Goal: Use online tool/utility: Utilize a website feature to perform a specific function

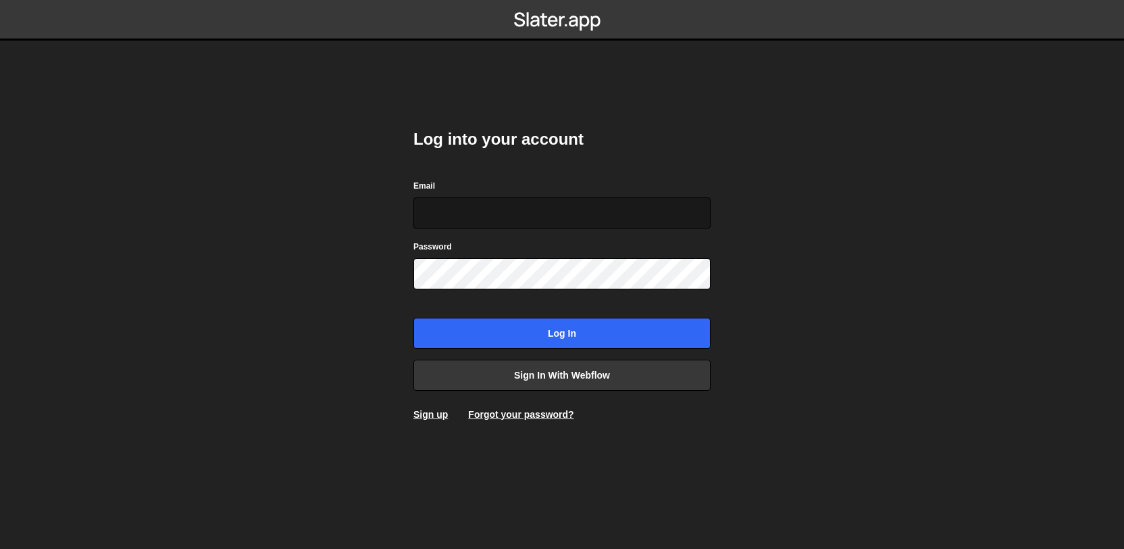
click at [625, 209] on input "Email" at bounding box center [561, 212] width 297 height 31
type input "[EMAIL_ADDRESS][DOMAIN_NAME]"
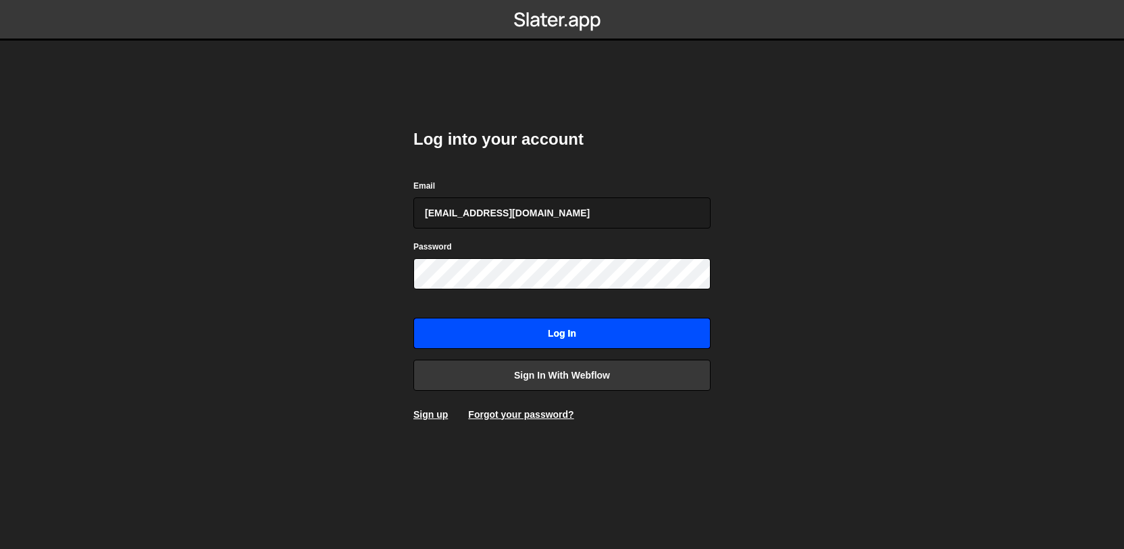
click at [549, 326] on input "Log in" at bounding box center [561, 332] width 297 height 31
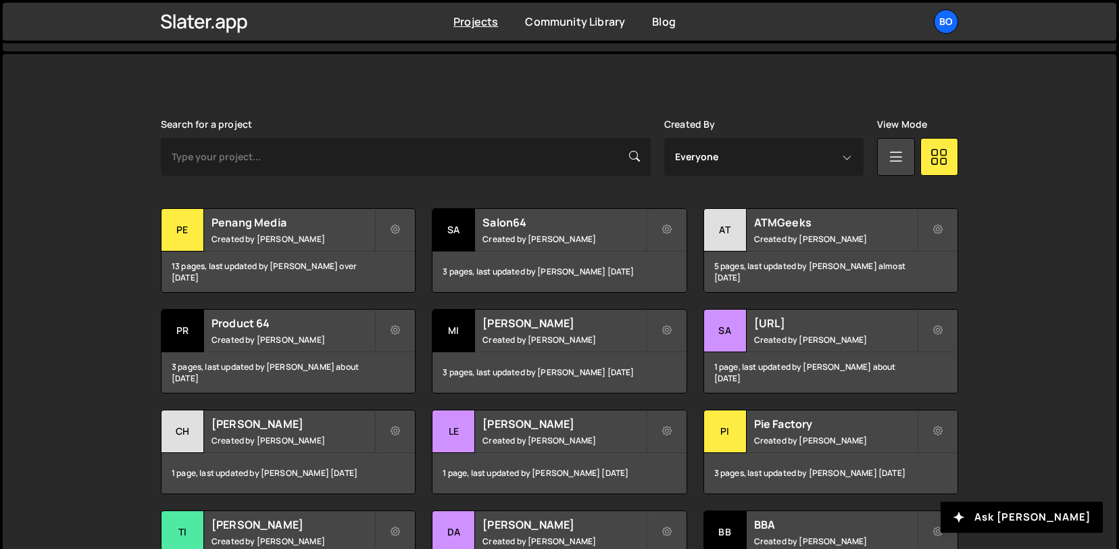
scroll to position [338, 0]
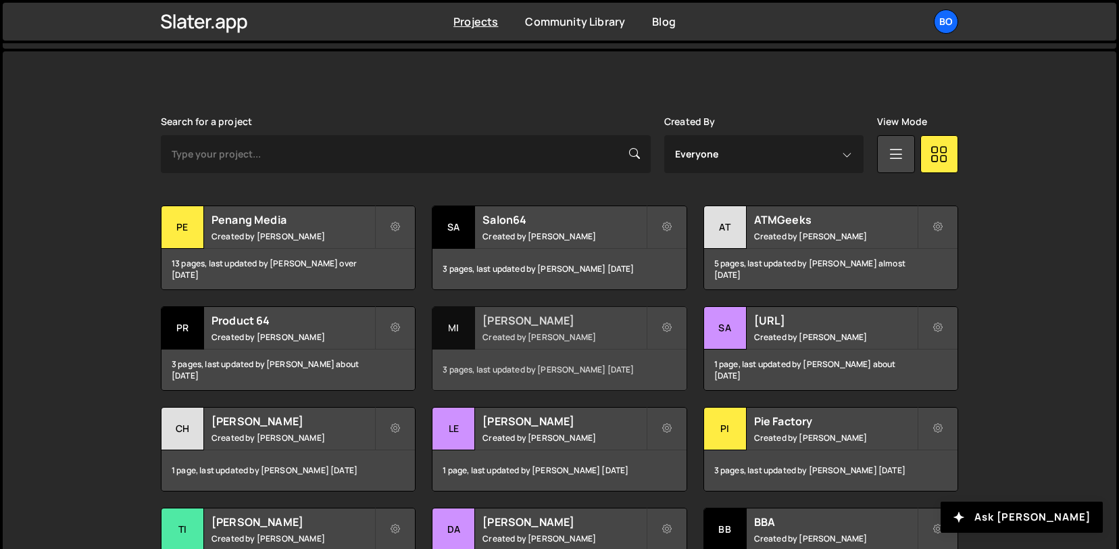
click at [527, 325] on h2 "[PERSON_NAME]" at bounding box center [563, 320] width 163 height 15
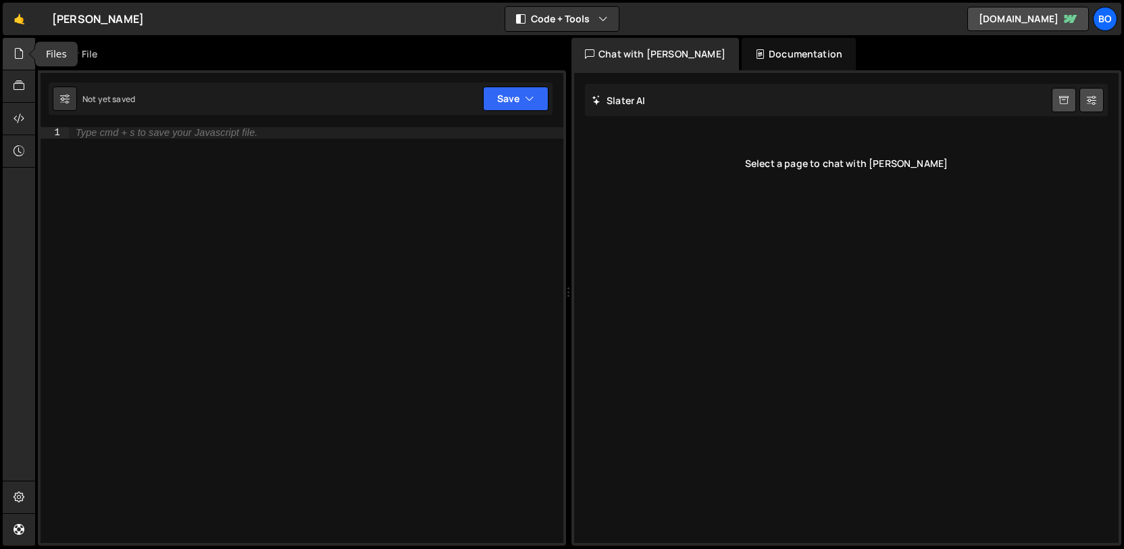
click at [22, 64] on div at bounding box center [19, 54] width 33 height 32
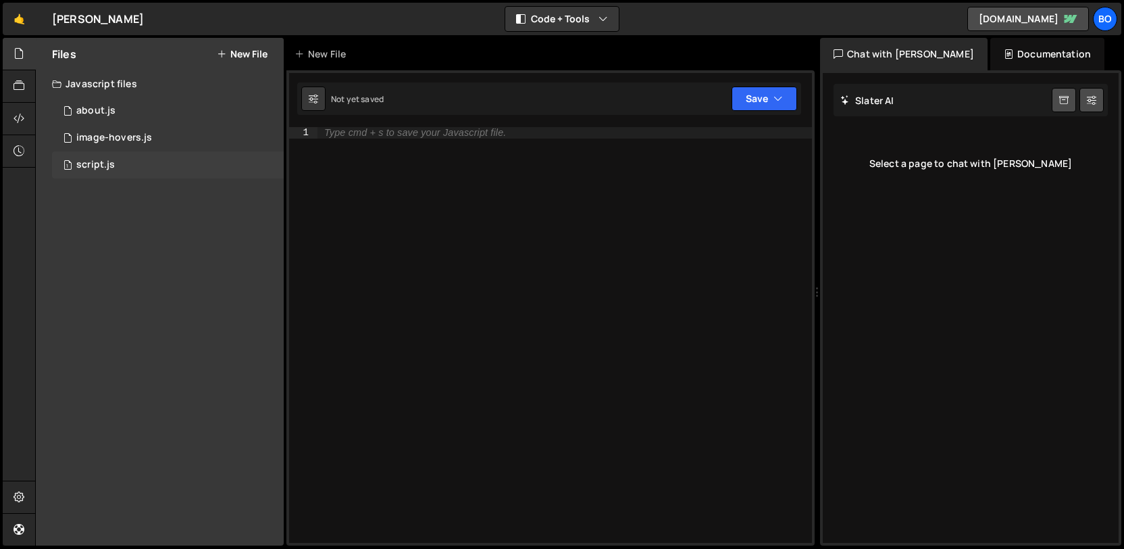
click at [163, 170] on div "1 script.js 0" at bounding box center [168, 164] width 232 height 27
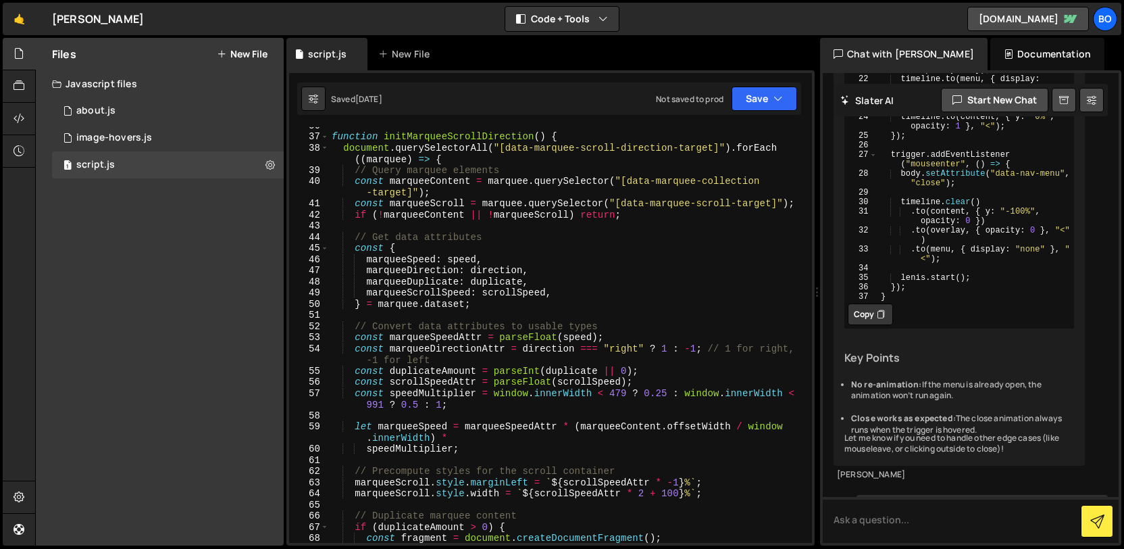
scroll to position [399, 0]
click at [16, 61] on icon at bounding box center [19, 53] width 11 height 15
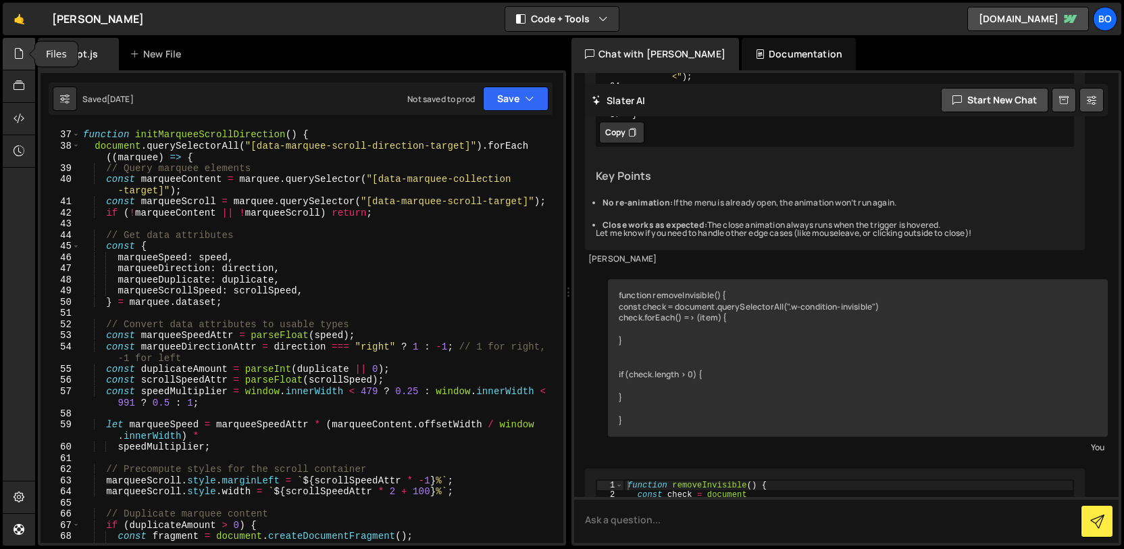
scroll to position [2378, 0]
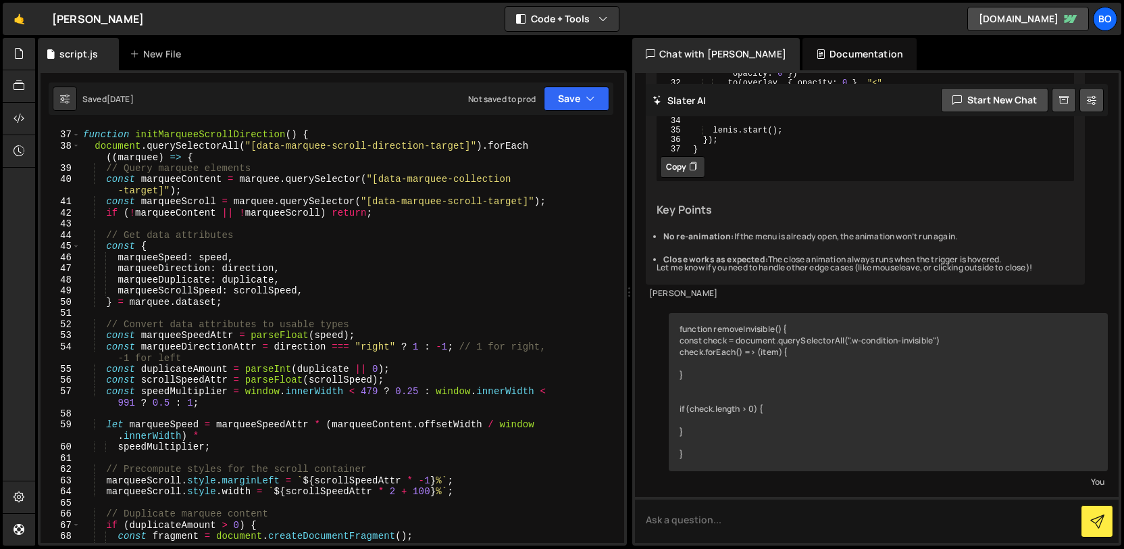
drag, startPoint x: 565, startPoint y: 292, endPoint x: 621, endPoint y: 279, distance: 57.7
click at [621, 279] on div "Files New File Javascript files 2 about.js 0 1 image-hovers.js 0 1 script.js 0" at bounding box center [579, 292] width 1089 height 508
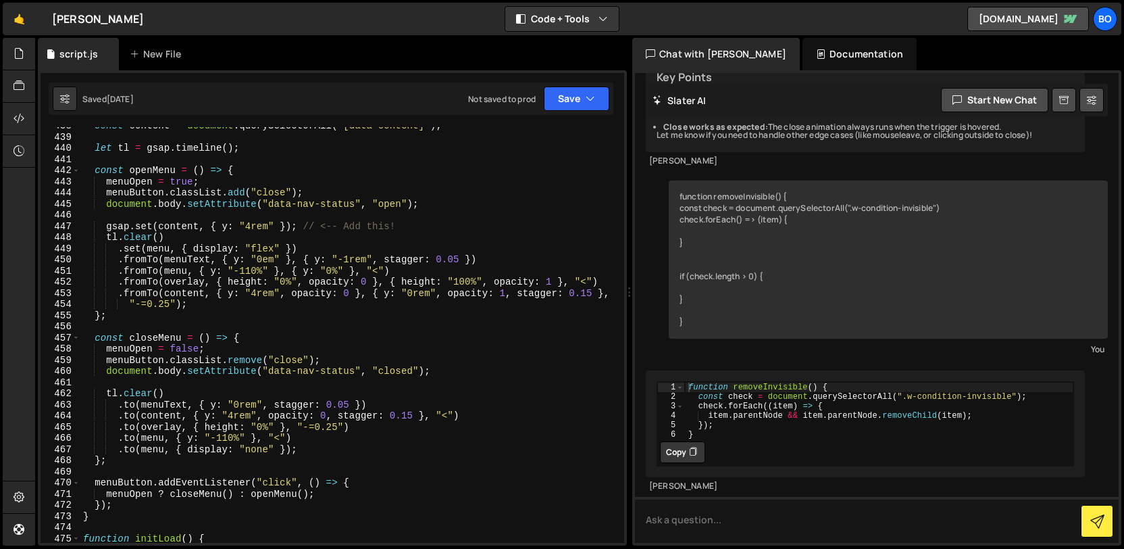
scroll to position [4980, 0]
click at [275, 253] on div "const content = document . querySelectorAll ( "[data-content]" ) ; let tl = gsa…" at bounding box center [349, 337] width 538 height 438
click at [262, 256] on div "const content = document . querySelectorAll ( "[data-content]" ) ; let tl = gsa…" at bounding box center [349, 337] width 538 height 438
click at [252, 270] on div "const content = document . querySelectorAll ( "[data-content]" ) ; let tl = gsa…" at bounding box center [349, 337] width 538 height 438
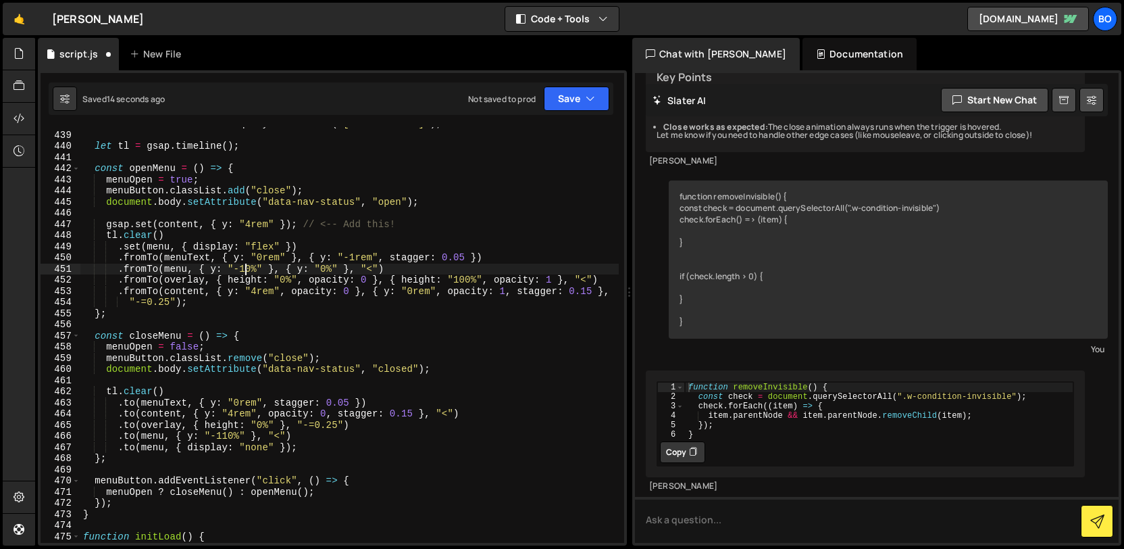
scroll to position [0, 12]
type textarea ".fromTo(menu, { y: "-100%" }, { y: "0%" }, "<")"
click at [609, 109] on div "Saved just now Not saved to prod Upgrade to Edit Save Save to Staging S Saved j…" at bounding box center [331, 98] width 565 height 32
click at [599, 106] on button "Save" at bounding box center [577, 98] width 66 height 24
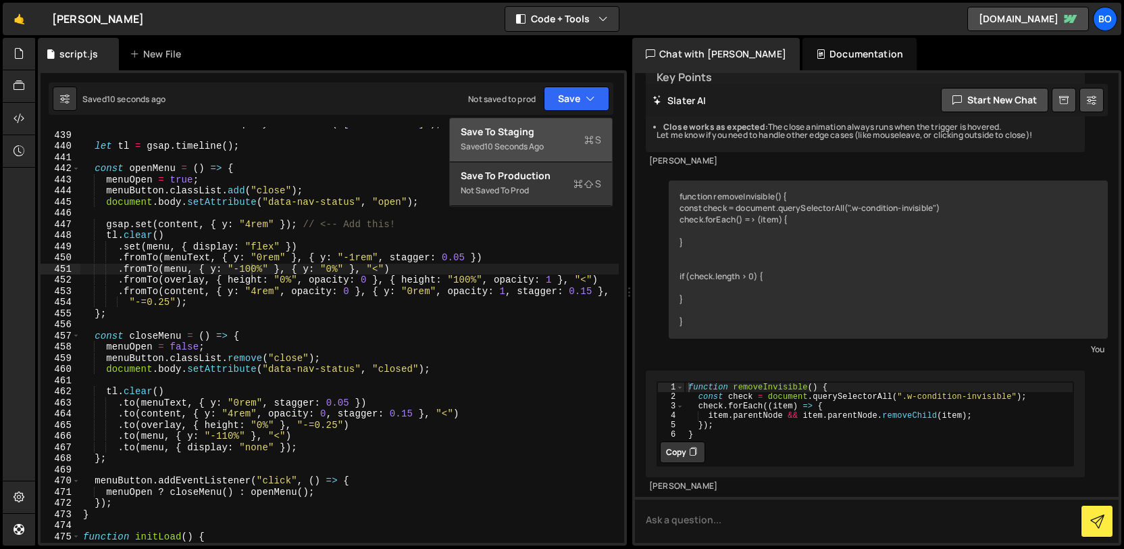
click at [592, 133] on icon at bounding box center [588, 140] width 9 height 14
